Goal: Check status: Check status

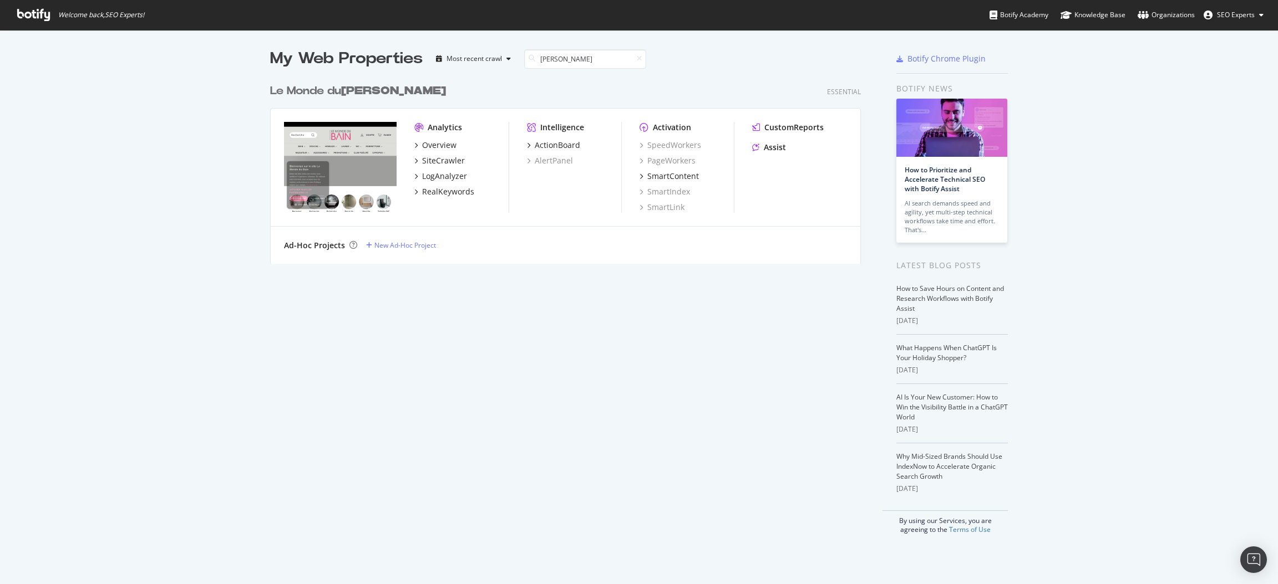
scroll to position [181, 587]
type input "[PERSON_NAME]"
click at [431, 146] on div "Overview" at bounding box center [439, 145] width 34 height 11
type input "[PERSON_NAME]"
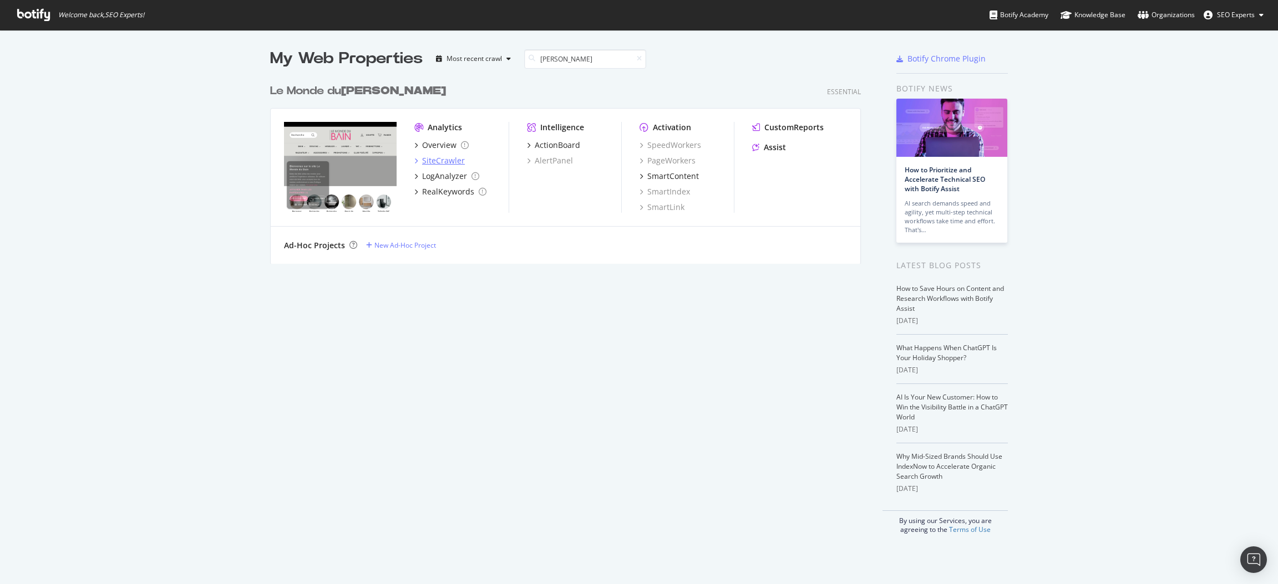
click at [428, 162] on div "SiteCrawler" at bounding box center [443, 160] width 43 height 11
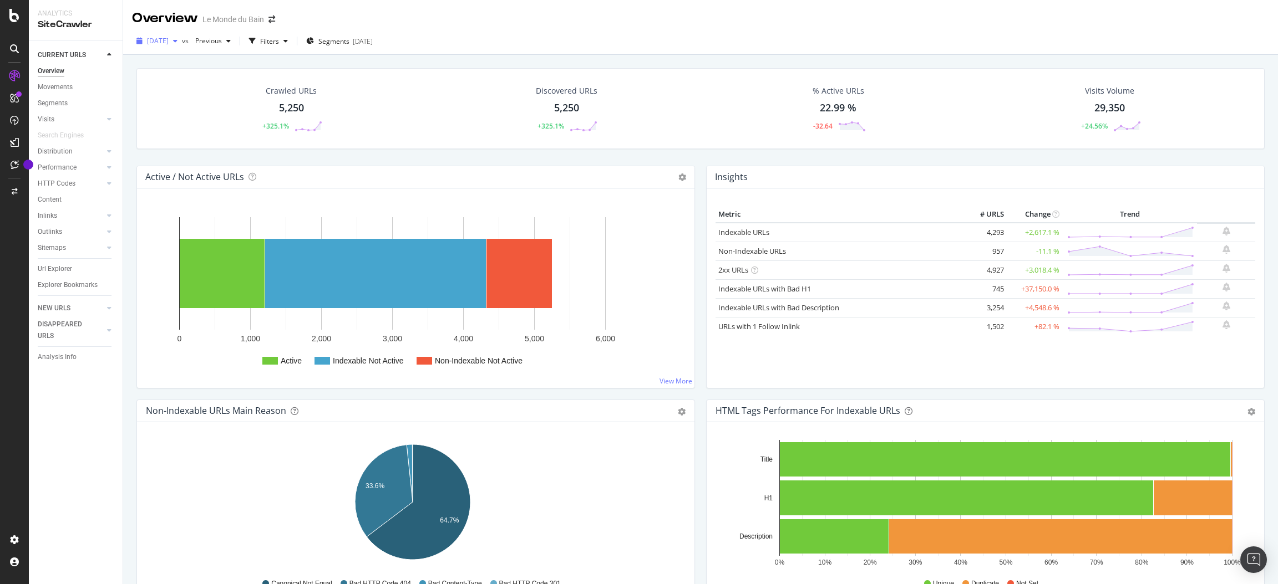
click at [182, 42] on div "button" at bounding box center [175, 41] width 13 height 7
click at [158, 138] on div "[DATE]" at bounding box center [177, 143] width 58 height 10
